Goal: Transaction & Acquisition: Purchase product/service

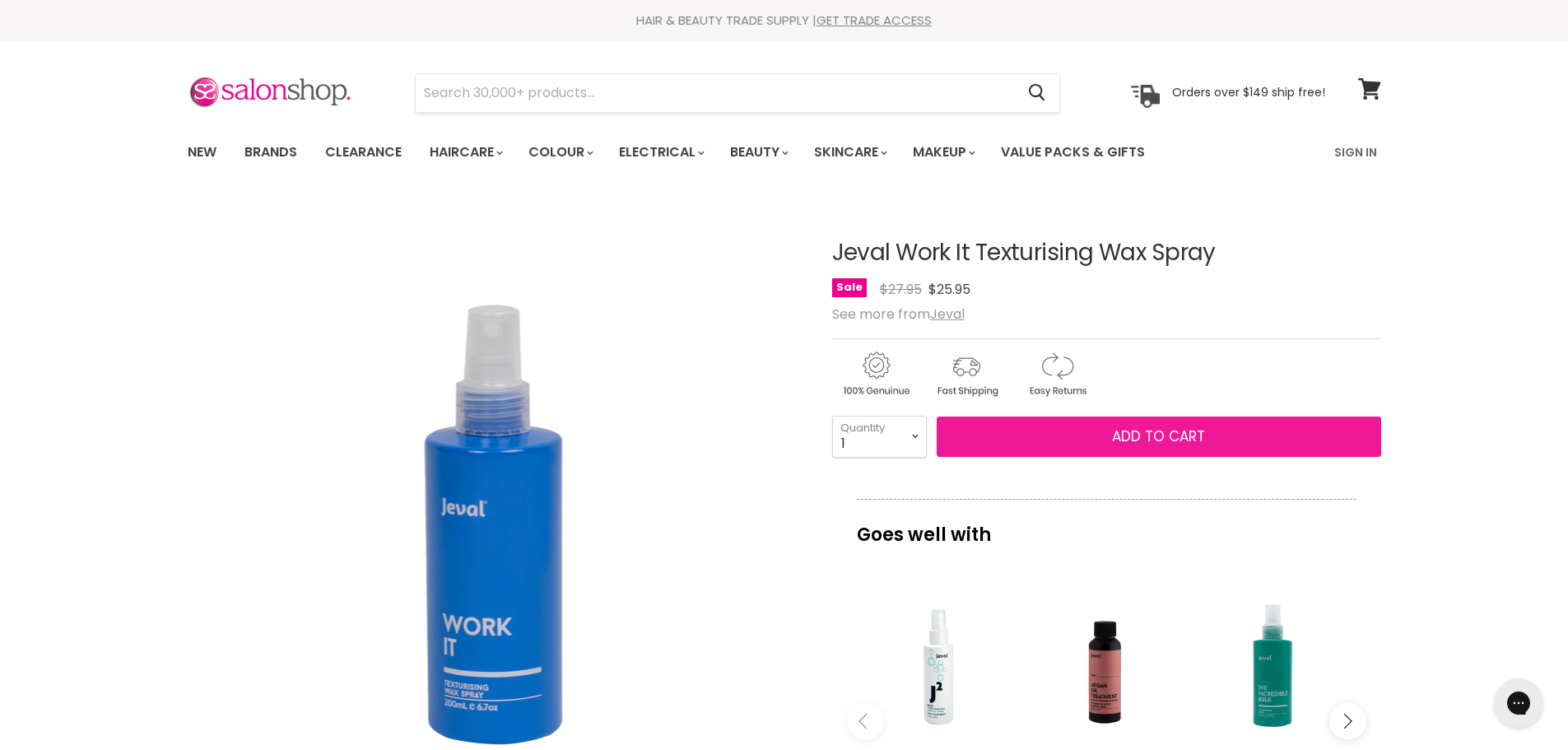
click at [1040, 426] on button "Add to cart" at bounding box center [1158, 437] width 444 height 41
click at [1113, 441] on span "Add to cart" at bounding box center [1158, 436] width 93 height 20
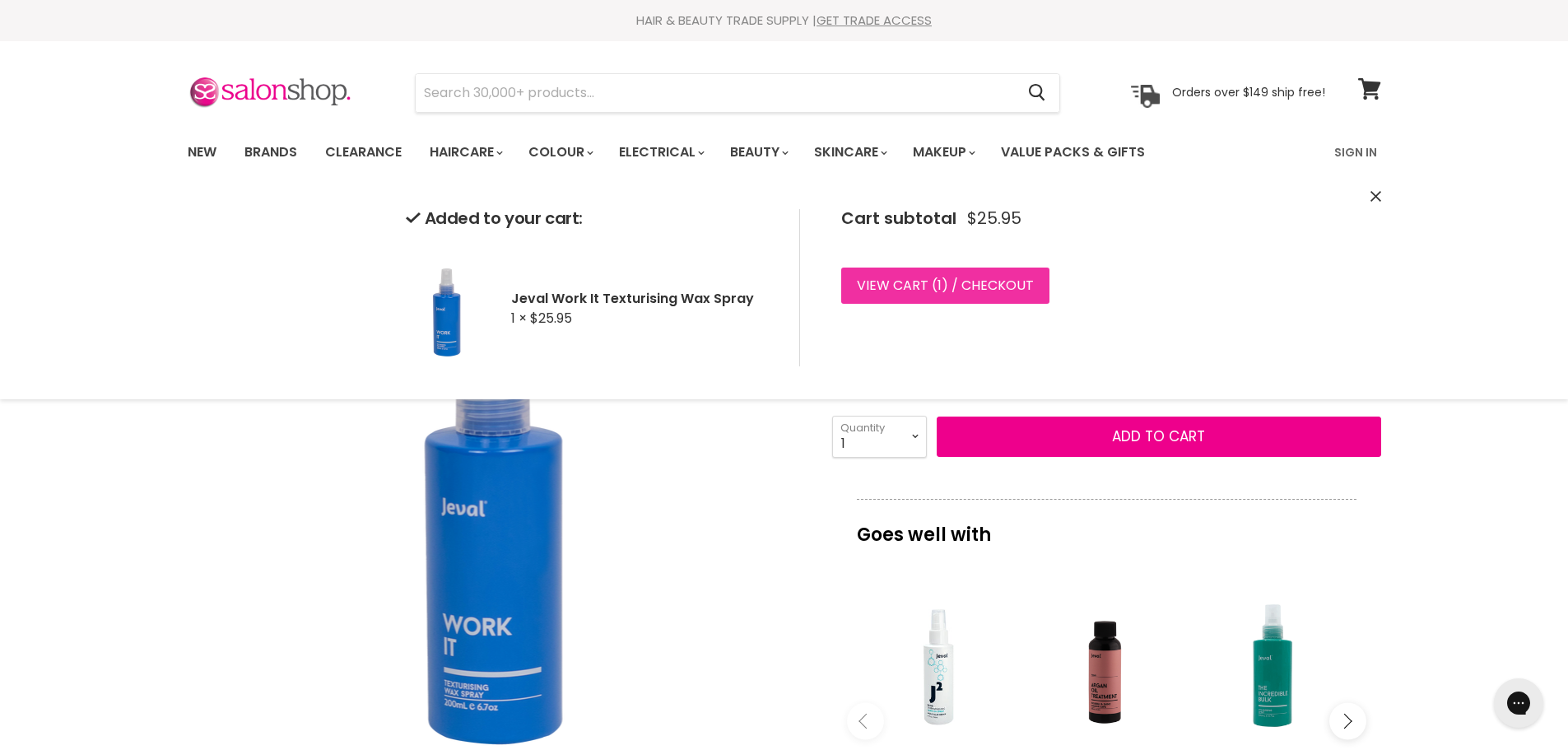
click at [952, 288] on link "View cart ( 1 ) / Checkout" at bounding box center [945, 285] width 208 height 36
